Goal: Information Seeking & Learning: Learn about a topic

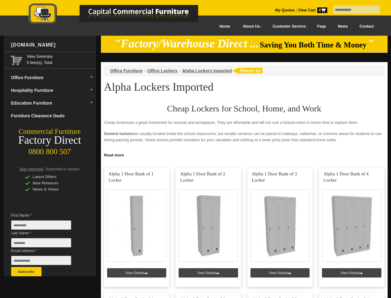
click at [353, 10] on input "text" at bounding box center [357, 10] width 46 height 8
click at [46, 244] on input "Last Name *" at bounding box center [41, 242] width 60 height 9
click at [26, 271] on button "Subscribe" at bounding box center [26, 271] width 30 height 9
click at [245, 154] on link "Read more" at bounding box center [244, 154] width 287 height 8
click at [353, 10] on input "text" at bounding box center [357, 10] width 46 height 8
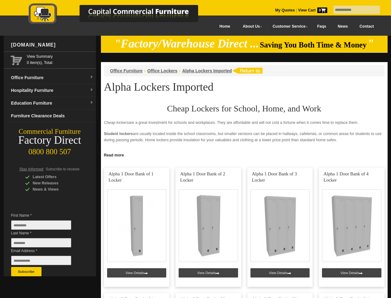
click at [46, 244] on input "Last Name *" at bounding box center [41, 242] width 60 height 9
click at [26, 271] on button "Subscribe" at bounding box center [26, 271] width 30 height 9
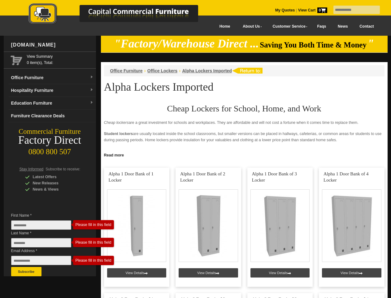
click at [245, 154] on link "Read more" at bounding box center [244, 154] width 287 height 8
